Goal: Find specific page/section: Find specific page/section

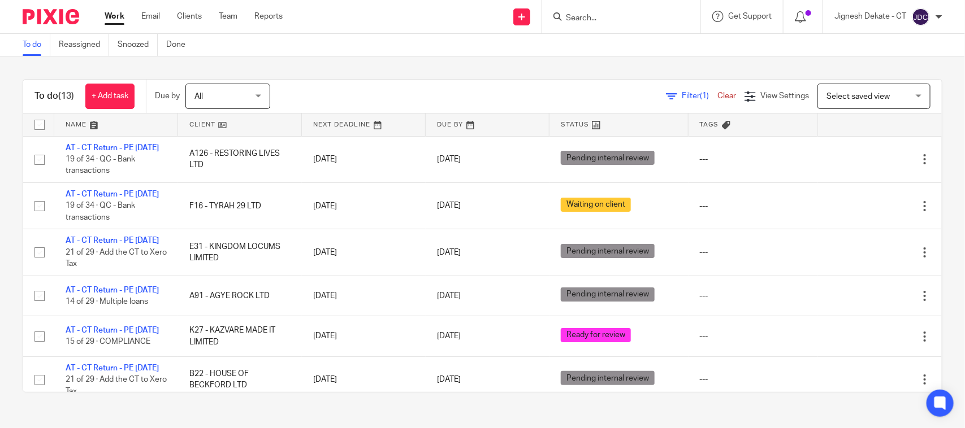
scroll to position [462, 0]
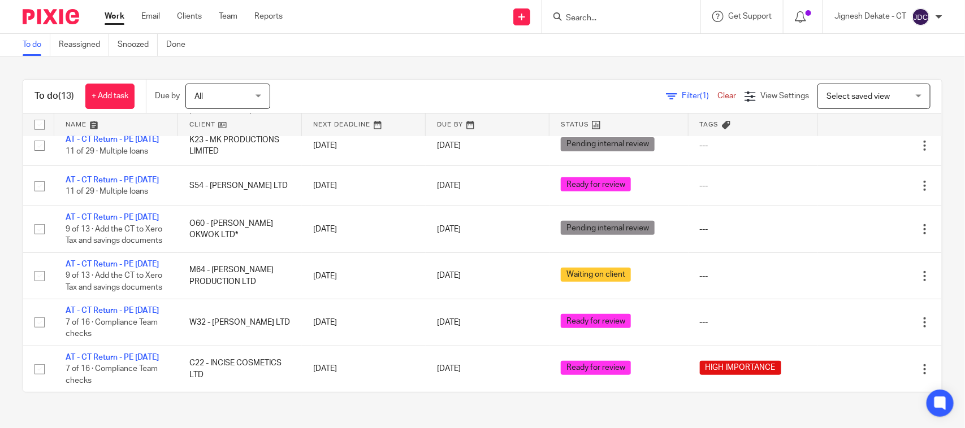
click at [28, 49] on link "To do" at bounding box center [37, 45] width 28 height 22
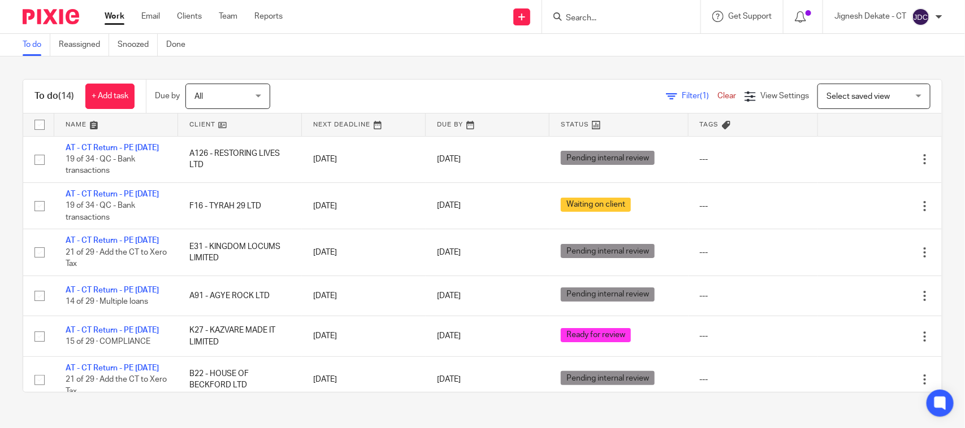
click at [603, 18] on input "Search" at bounding box center [616, 19] width 102 height 10
click at [584, 19] on input "Search" at bounding box center [616, 19] width 102 height 10
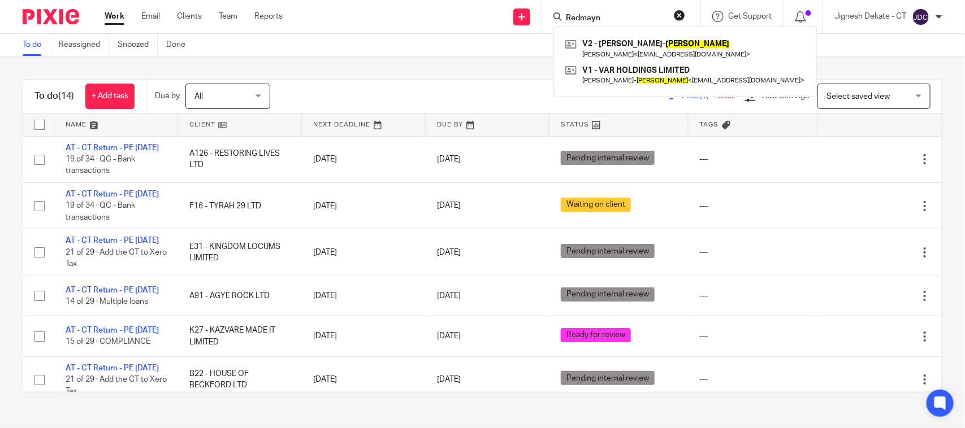
type input "Redmayne"
